Goal: Contribute content

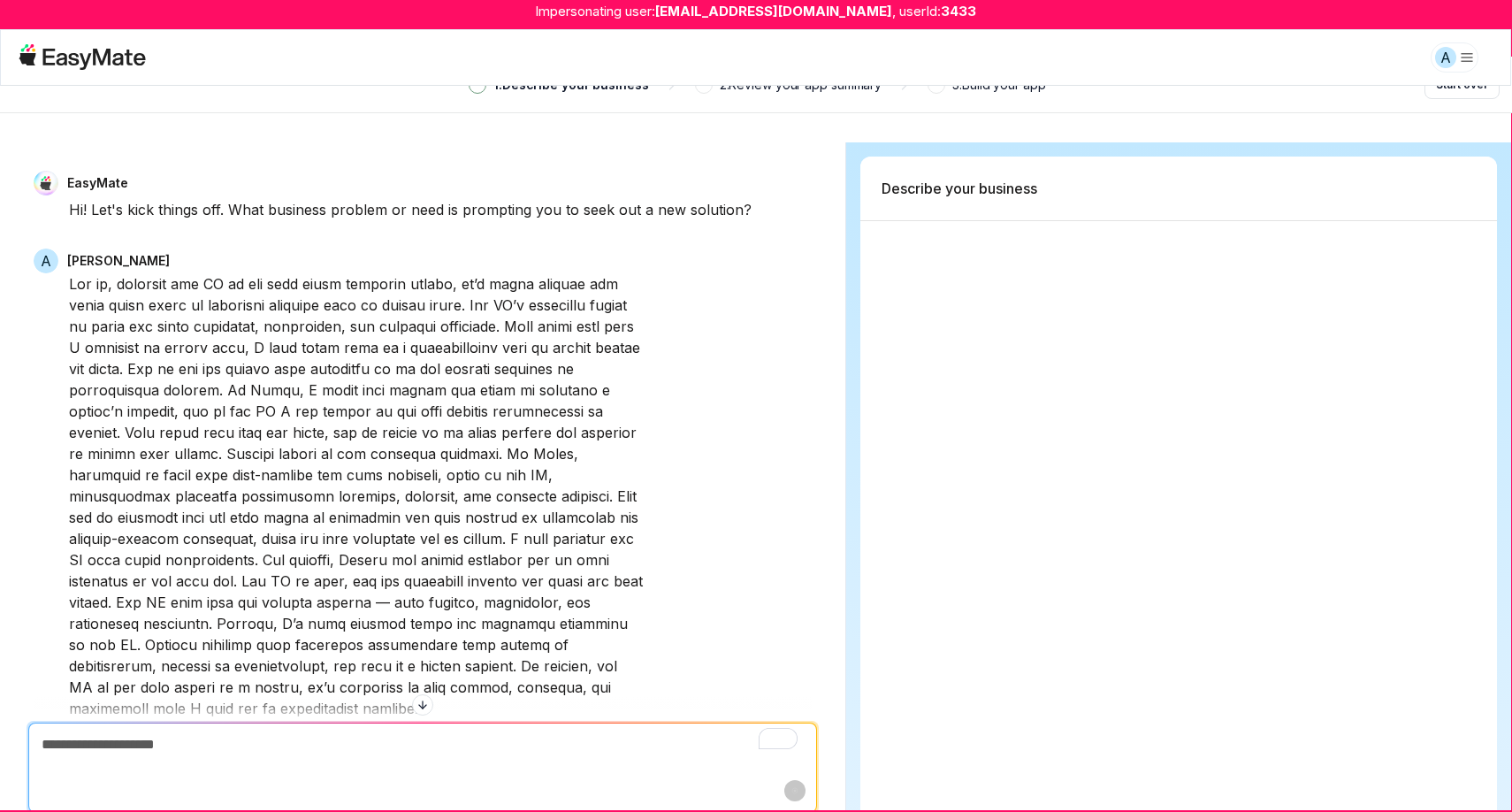
click at [1468, 56] on html "Impersonating user: alishanrojani@gmail.com , userId: 3433 A 1 . Describe your …" at bounding box center [756, 406] width 1512 height 812
type textarea "*"
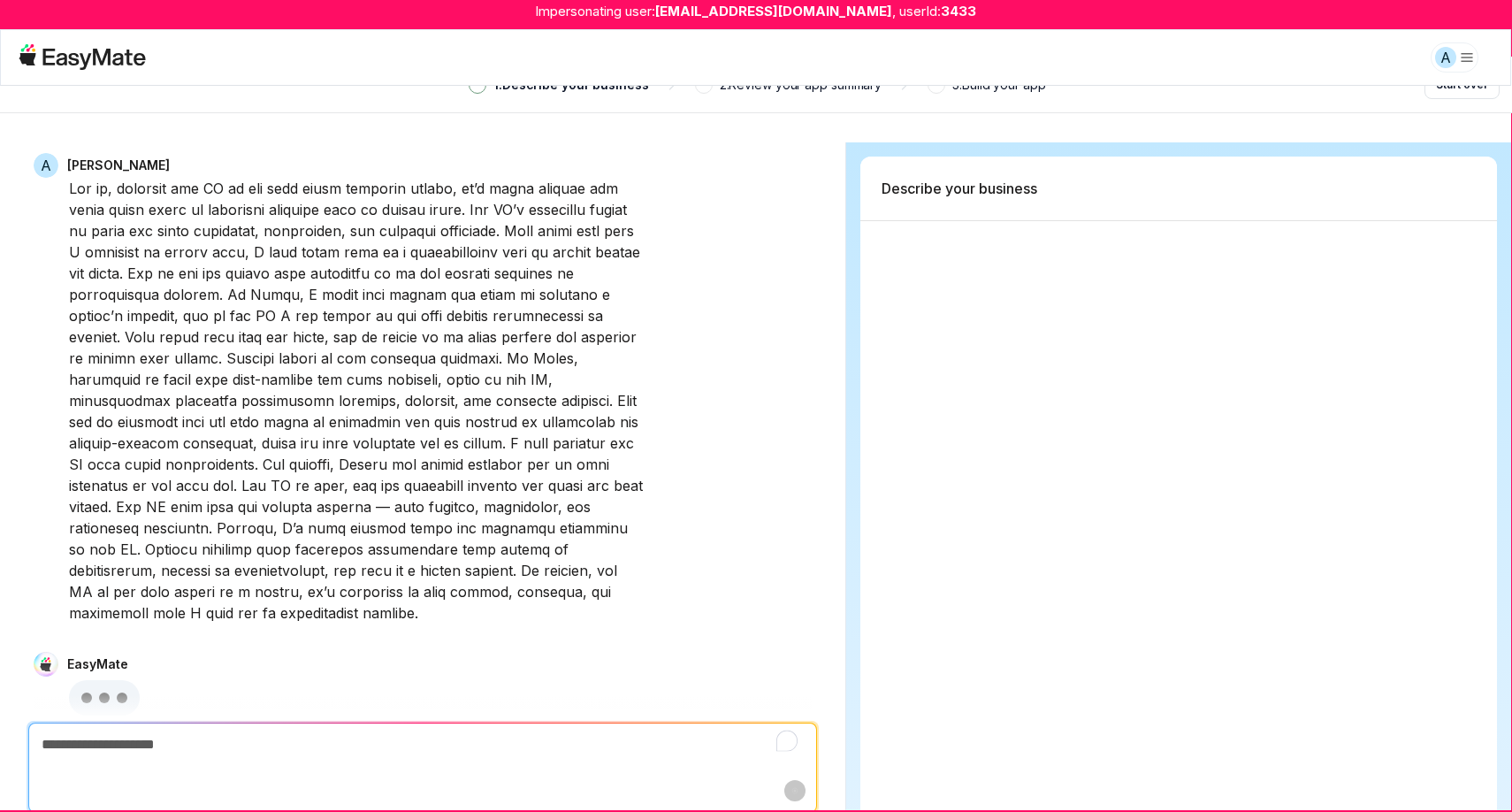
type textarea "*"
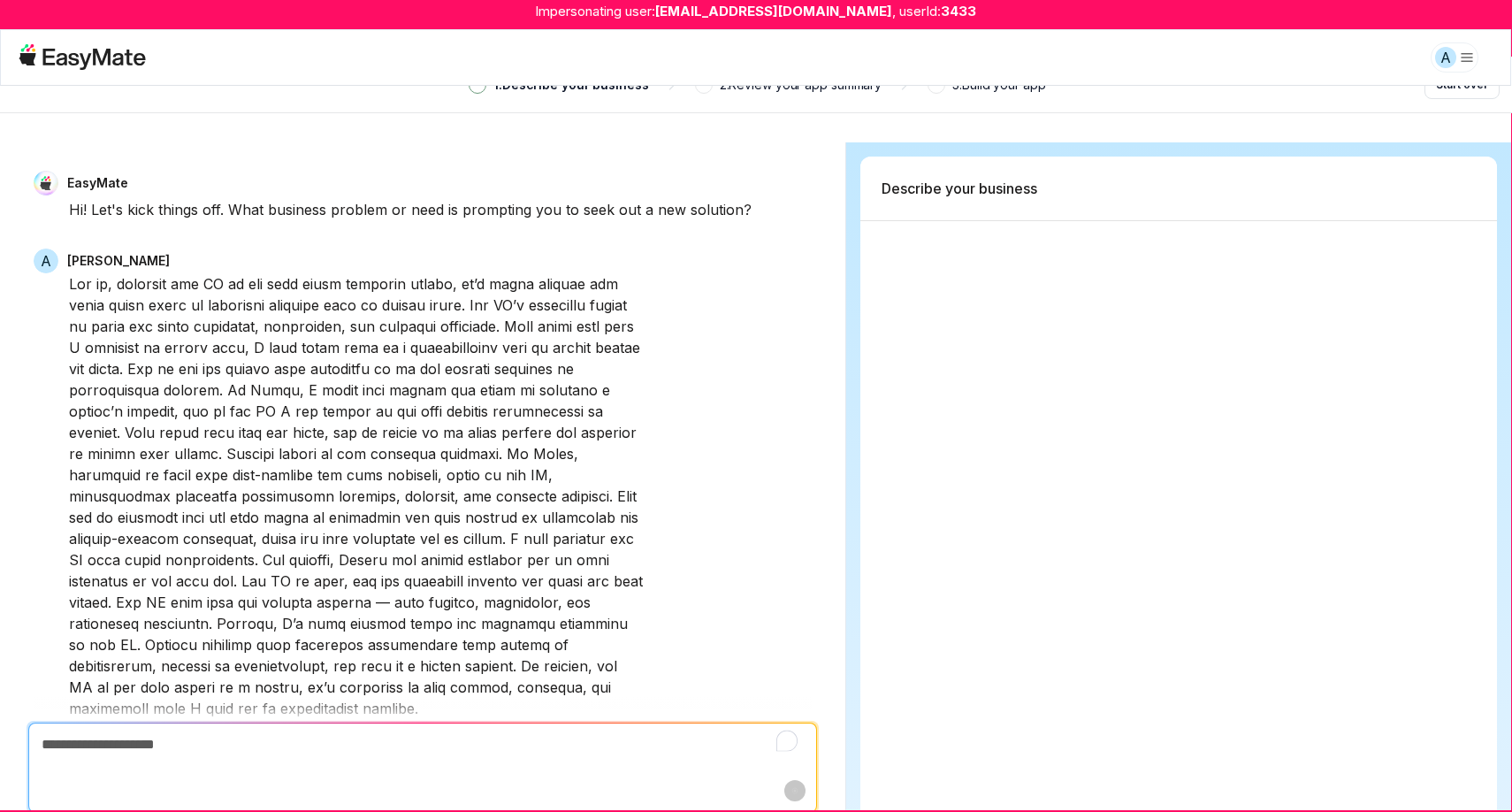
scroll to position [95, 0]
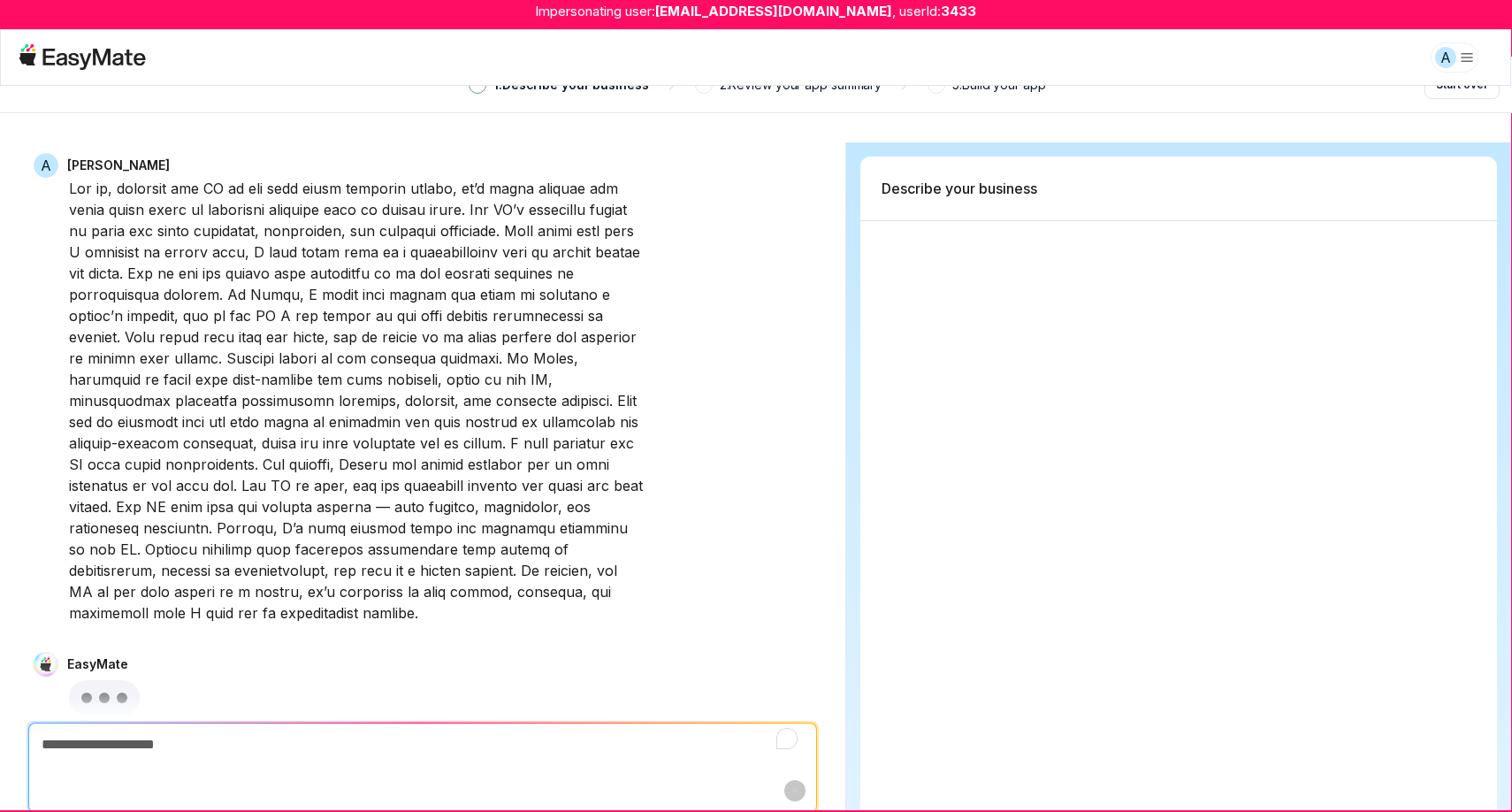
type textarea "*"
click at [1461, 54] on html "Impersonating user: alishanrojani@gmail.com , userId: 3433 A 1 . Describe your …" at bounding box center [756, 406] width 1512 height 812
click at [1383, 105] on div "Log out" at bounding box center [1380, 103] width 182 height 37
